Goal: Navigation & Orientation: Find specific page/section

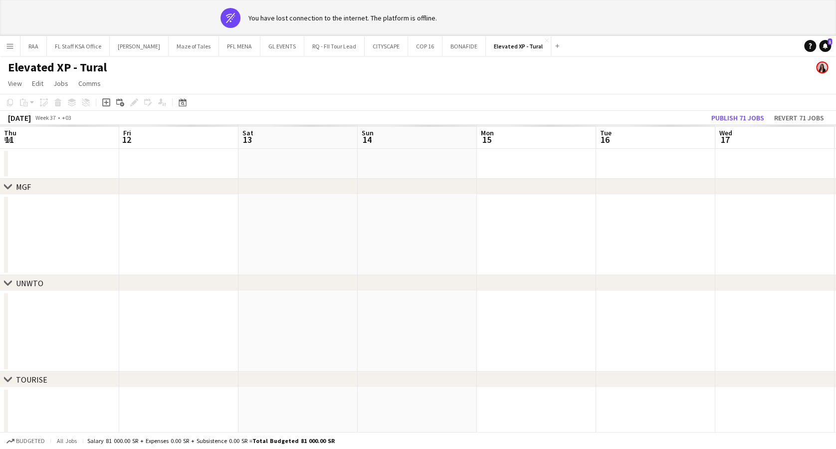
scroll to position [0, 280]
click at [8, 45] on app-icon "Menu" at bounding box center [10, 46] width 8 height 8
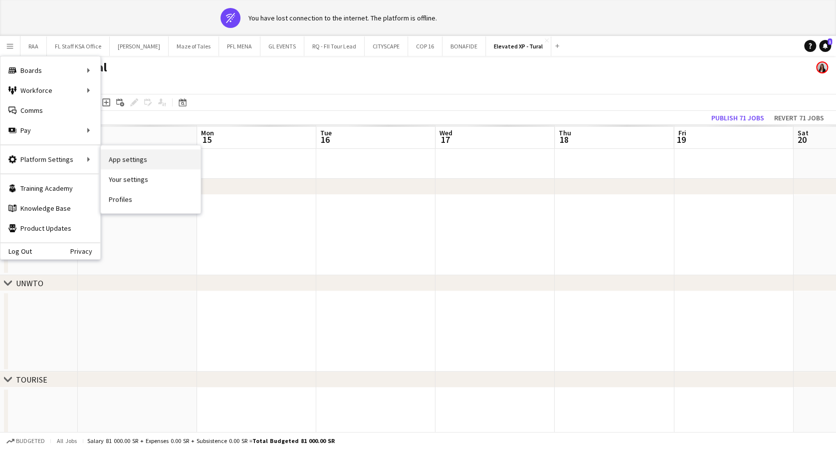
click at [134, 160] on link "App settings" at bounding box center [151, 159] width 100 height 20
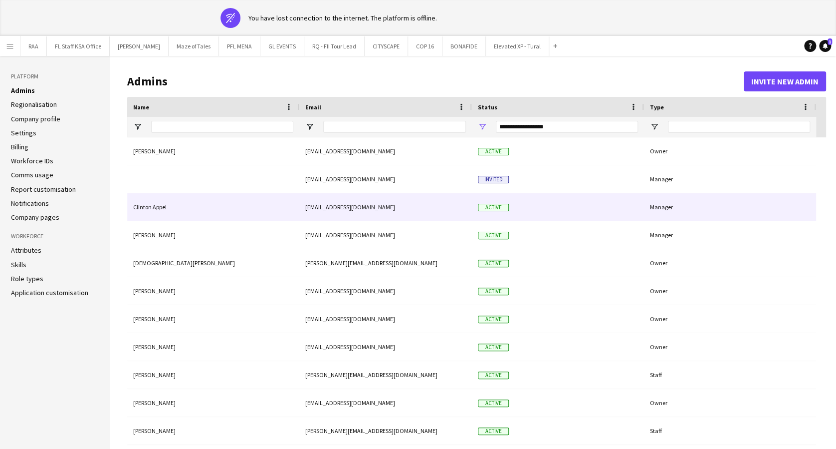
click at [324, 208] on div "[EMAIL_ADDRESS][DOMAIN_NAME]" at bounding box center [385, 206] width 173 height 27
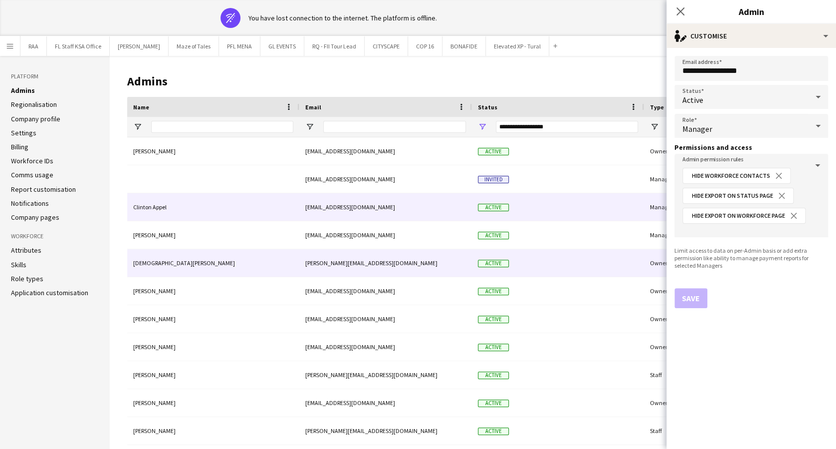
click at [331, 253] on div "[PERSON_NAME][EMAIL_ADDRESS][DOMAIN_NAME]" at bounding box center [385, 262] width 173 height 27
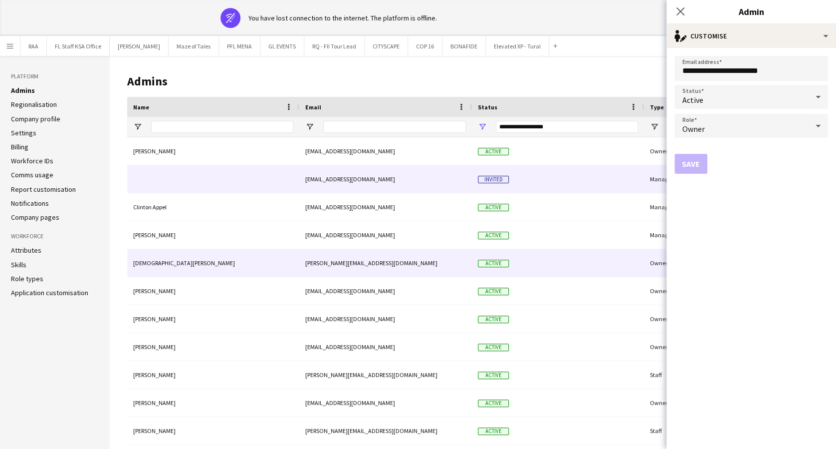
click at [330, 180] on div "[EMAIL_ADDRESS][DOMAIN_NAME]" at bounding box center [385, 178] width 173 height 27
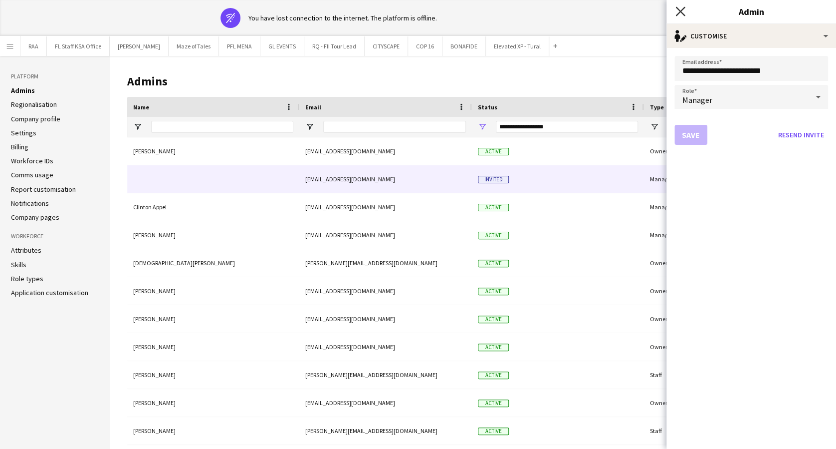
click at [680, 9] on icon "Close pop-in" at bounding box center [680, 10] width 9 height 9
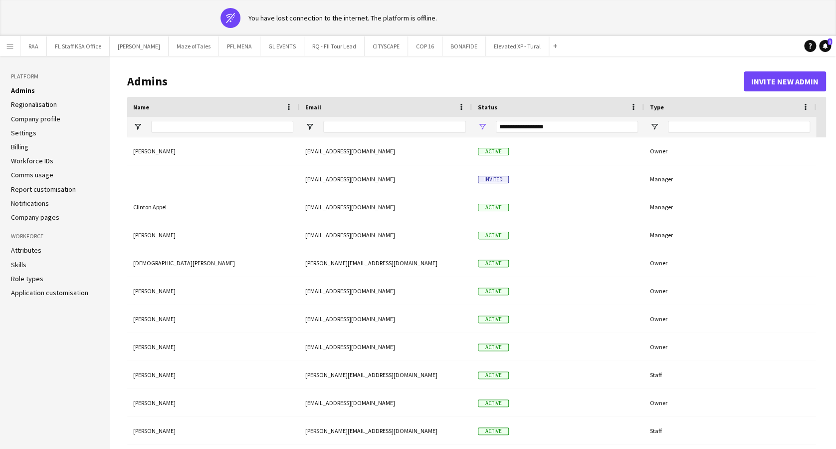
click at [8, 43] on app-icon "Menu" at bounding box center [10, 46] width 8 height 8
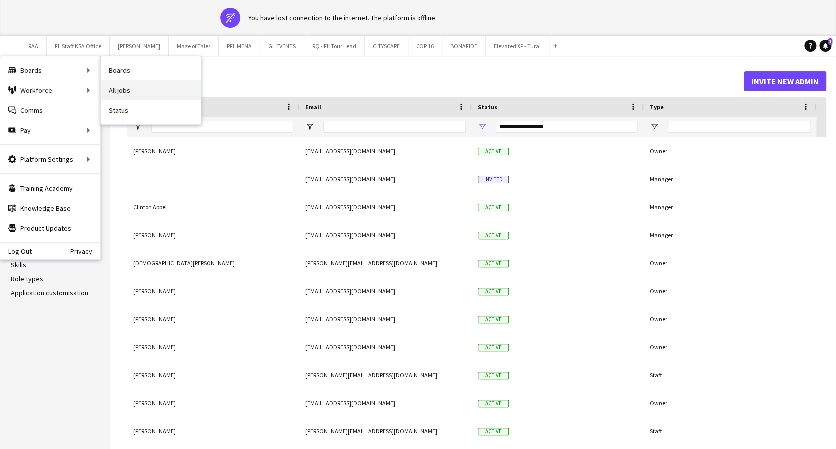
click at [135, 87] on link "All jobs" at bounding box center [151, 90] width 100 height 20
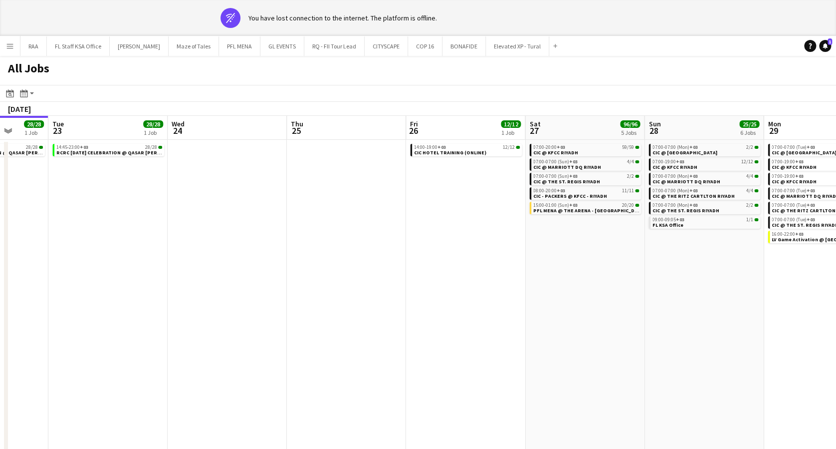
scroll to position [0, 461]
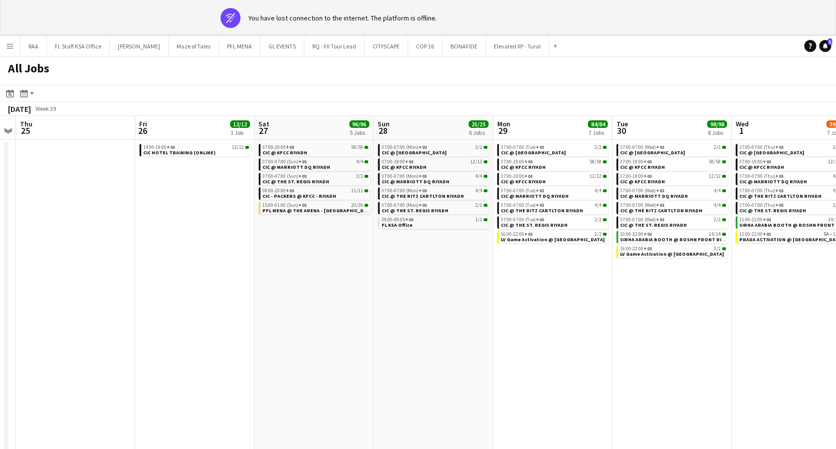
drag, startPoint x: 472, startPoint y: 333, endPoint x: -3, endPoint y: 320, distance: 475.3
click at [0, 320] on html "wifi-off You have lost connection to the internet. The platform is offline. Men…" at bounding box center [418, 229] width 836 height 459
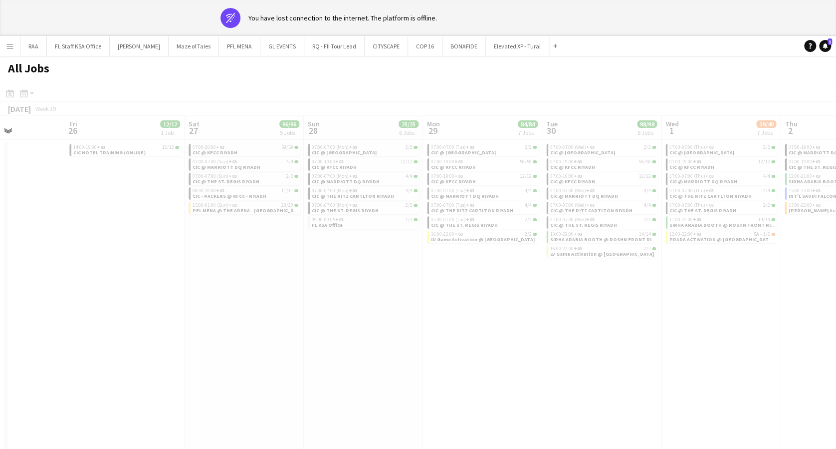
drag, startPoint x: 539, startPoint y: 346, endPoint x: 423, endPoint y: 353, distance: 116.5
click at [423, 353] on app-all-jobs "All Jobs Date picker [DATE] [DATE] [DATE] M [DATE] T [DATE] W [DATE] T [DATE] F…" at bounding box center [418, 257] width 836 height 403
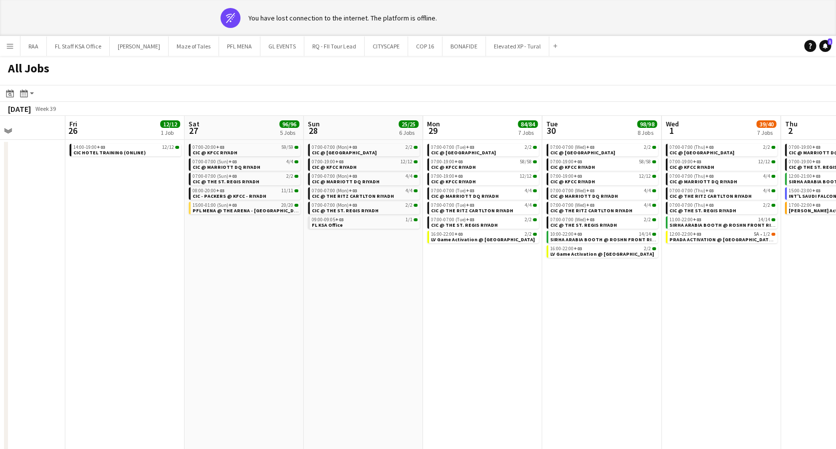
click at [239, 304] on app-date-cell "07:00-20:00 +03 59/59 CIC @ KFCC RIYADH 07:00-07:00 (Sun) +03 4/4 CIC @ MARRIOT…" at bounding box center [244, 299] width 119 height 319
click at [340, 332] on app-date-cell "07:00-07:00 (Mon) +03 2/2 CIC @ [GEOGRAPHIC_DATA] 07:00-19:00 +03 12/12 CIC @ K…" at bounding box center [363, 299] width 119 height 319
click at [260, 335] on app-date-cell "07:00-20:00 +03 59/59 CIC @ KFCC RIYADH 07:00-07:00 (Sun) +03 4/4 CIC @ MARRIOT…" at bounding box center [244, 299] width 119 height 319
